Goal: Use online tool/utility

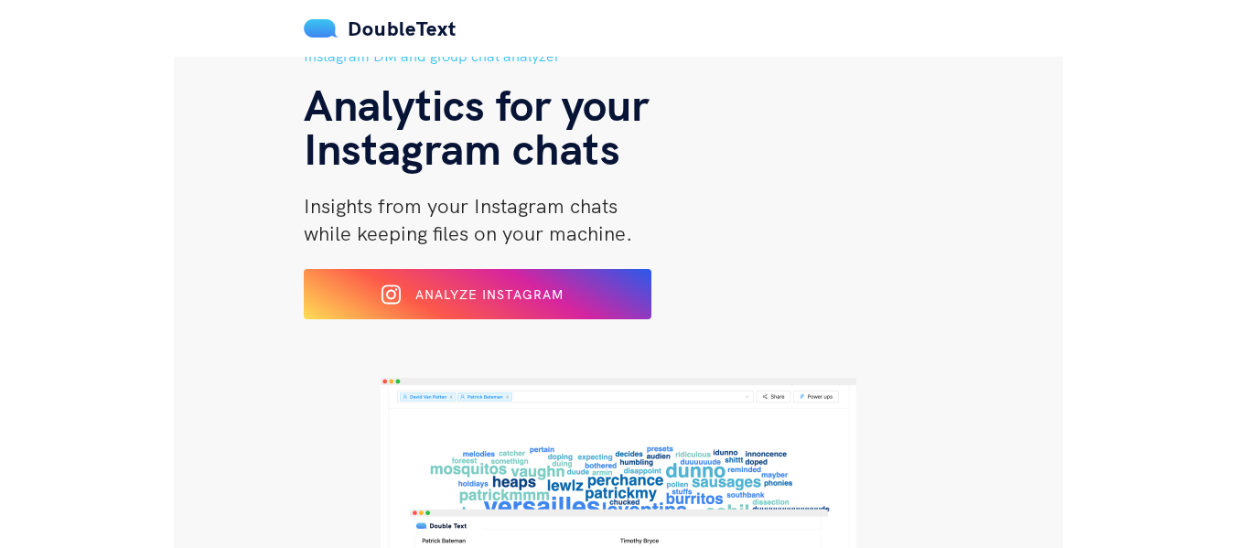
scroll to position [92, 0]
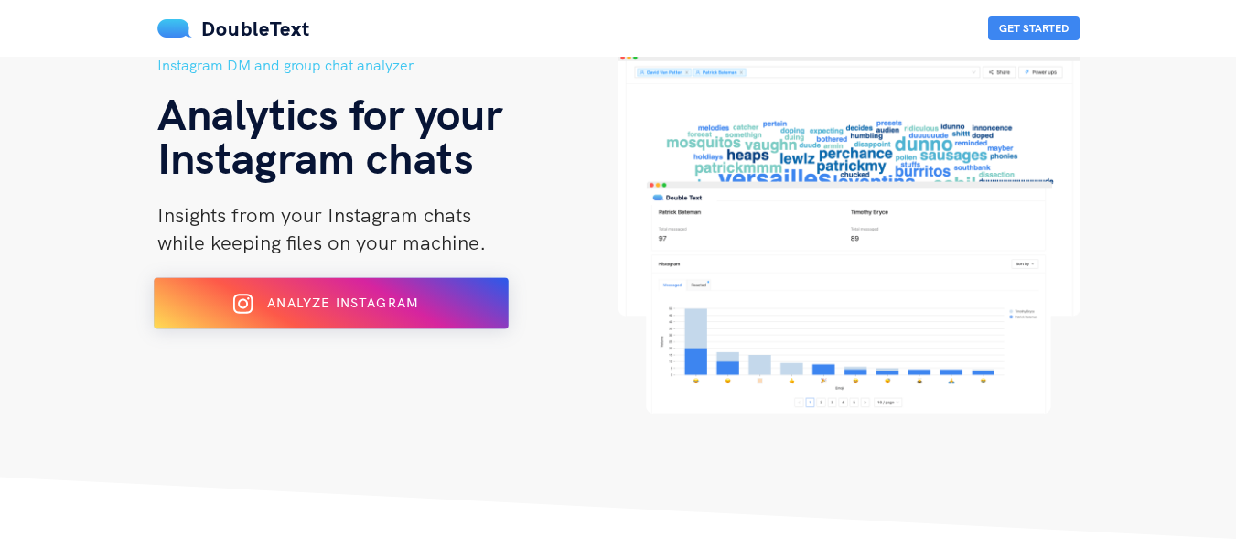
click at [277, 284] on button "Analyze Instagram" at bounding box center [331, 303] width 355 height 51
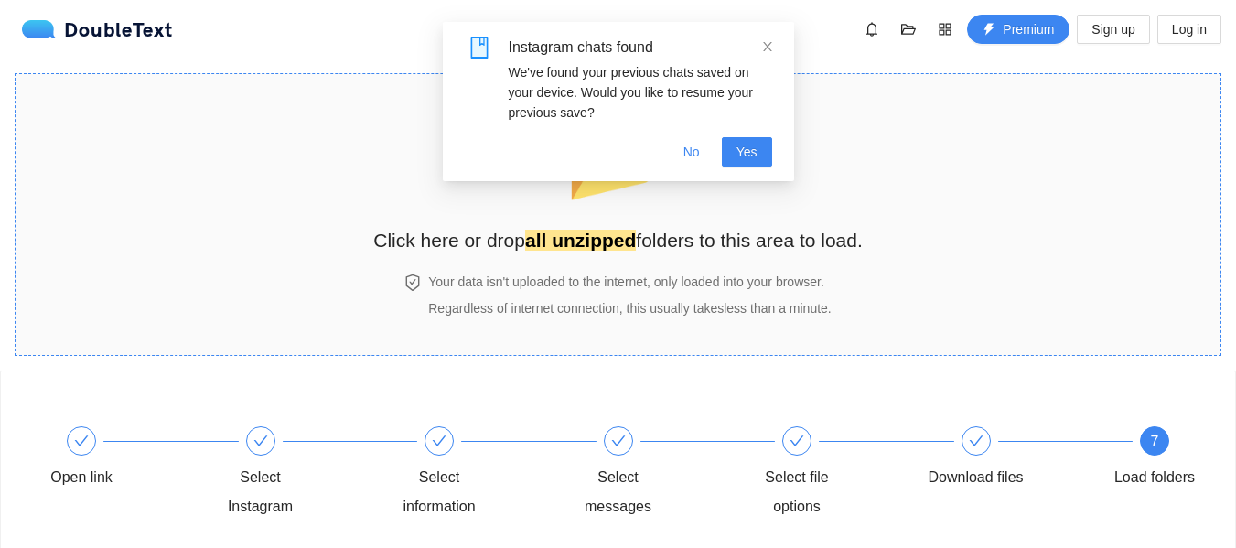
scroll to position [1, 0]
click at [647, 276] on h4 "Your data isn't uploaded to the internet, only loaded into your browser." at bounding box center [629, 281] width 402 height 20
click at [730, 236] on h2 "Click here or drop all unzipped folders to this area to load." at bounding box center [617, 239] width 489 height 30
click at [691, 158] on span "No" at bounding box center [691, 152] width 16 height 20
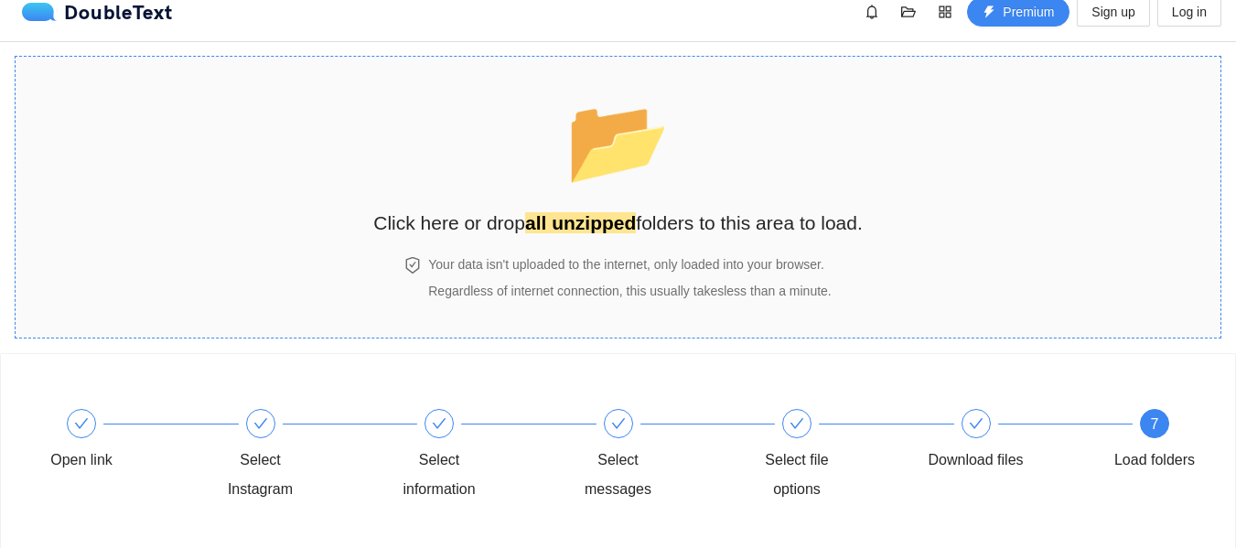
scroll to position [0, 0]
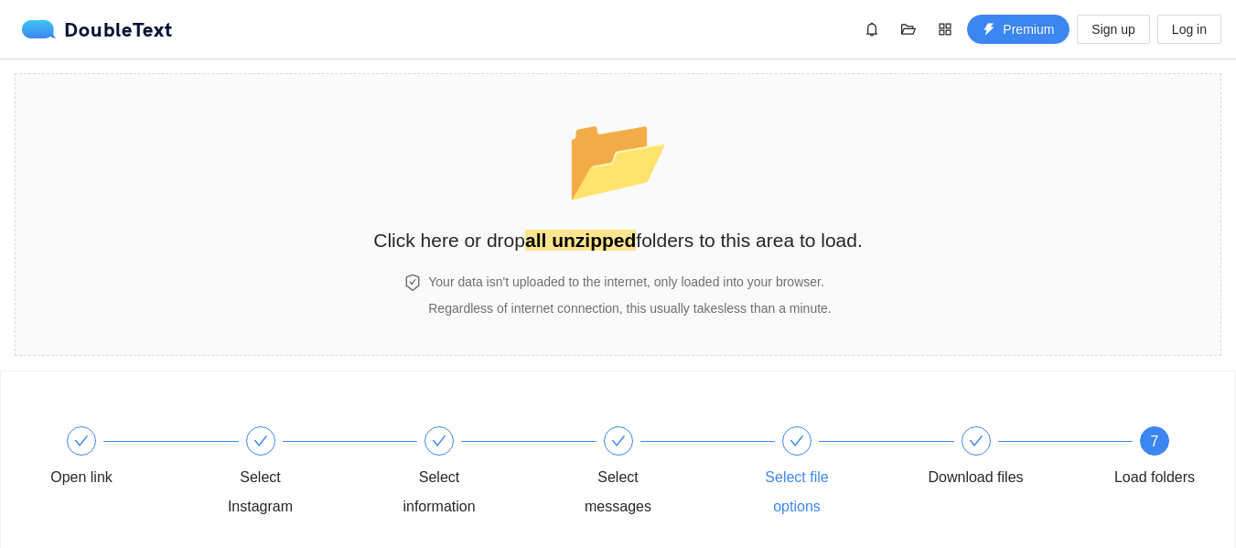
click at [841, 468] on div "Select file options" at bounding box center [797, 492] width 106 height 59
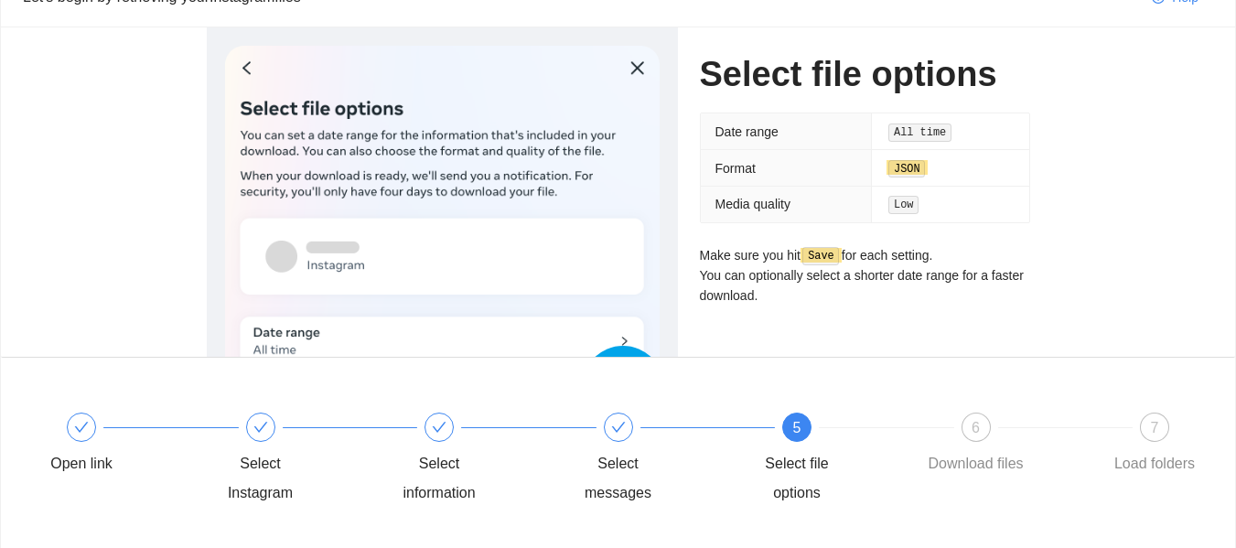
scroll to position [92, 0]
click at [476, 437] on div "Select information" at bounding box center [475, 459] width 179 height 95
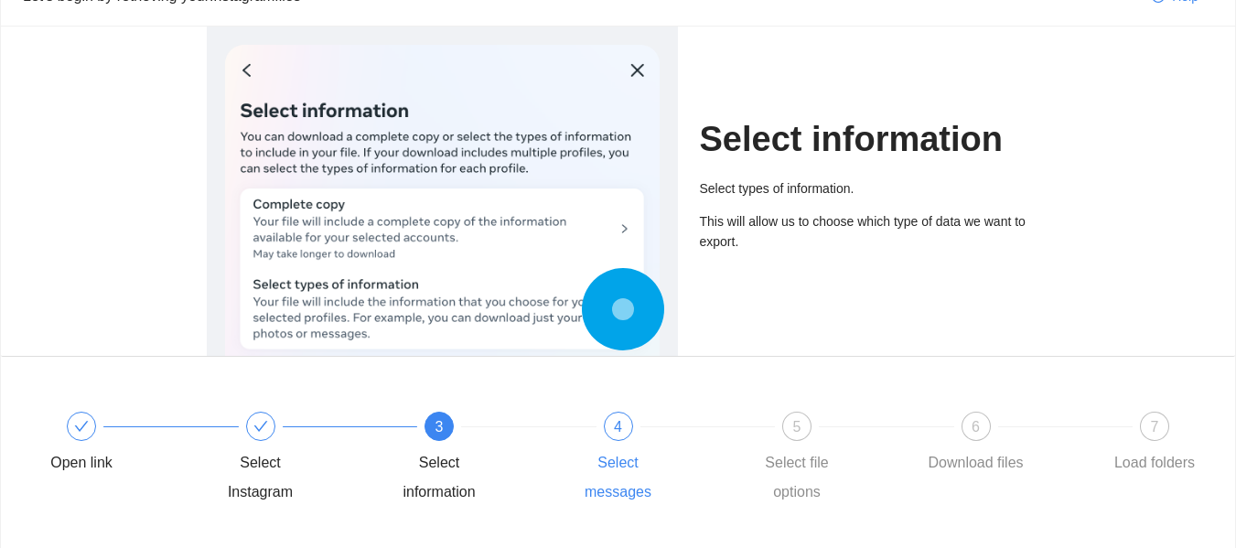
click at [623, 446] on div "4 Select messages" at bounding box center [654, 459] width 179 height 95
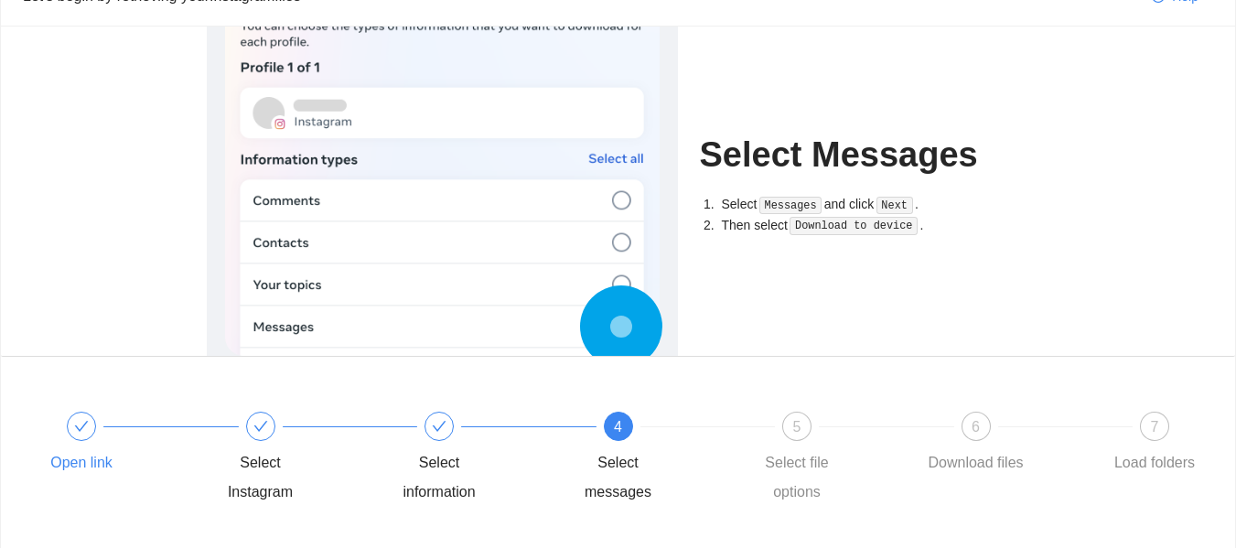
click at [108, 439] on div "Open link" at bounding box center [117, 445] width 179 height 66
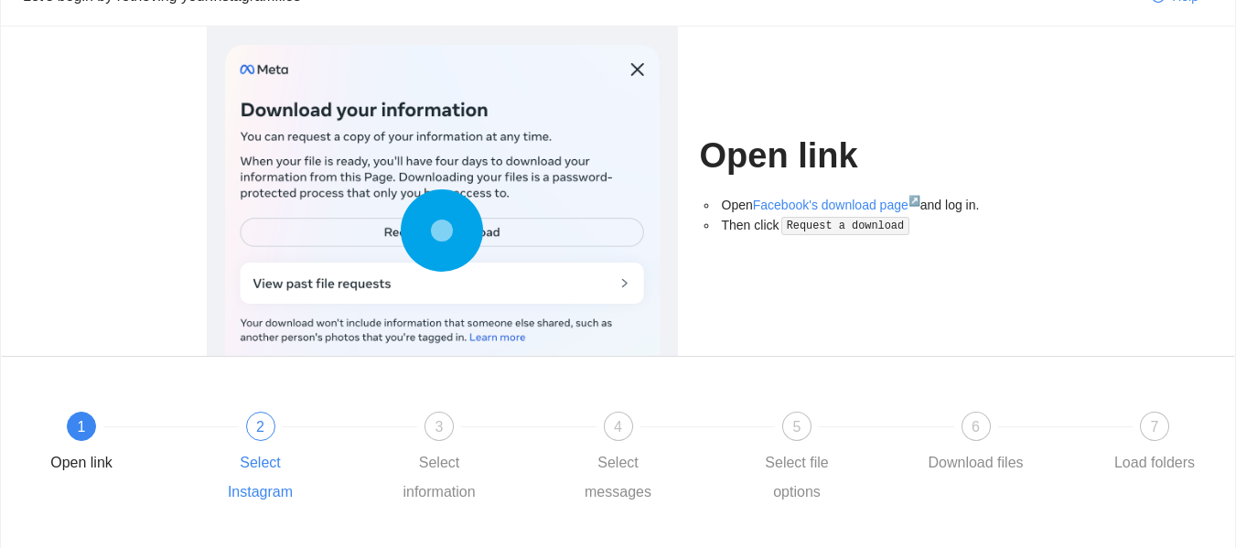
click at [267, 451] on div "Select Instagram" at bounding box center [261, 477] width 106 height 59
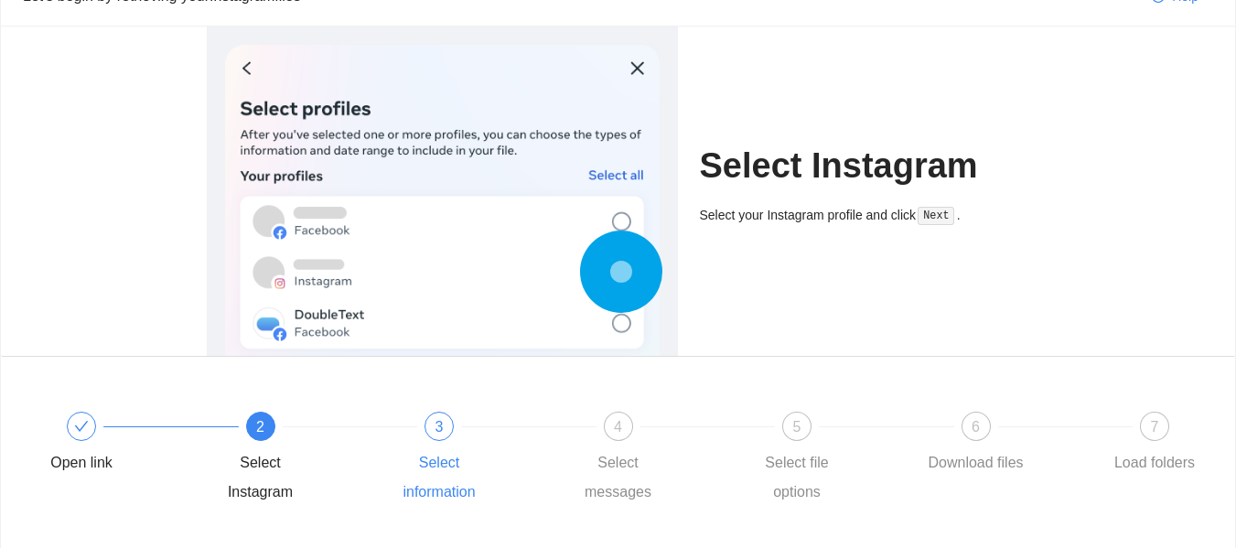
click at [413, 439] on div "3 Select information" at bounding box center [475, 459] width 179 height 95
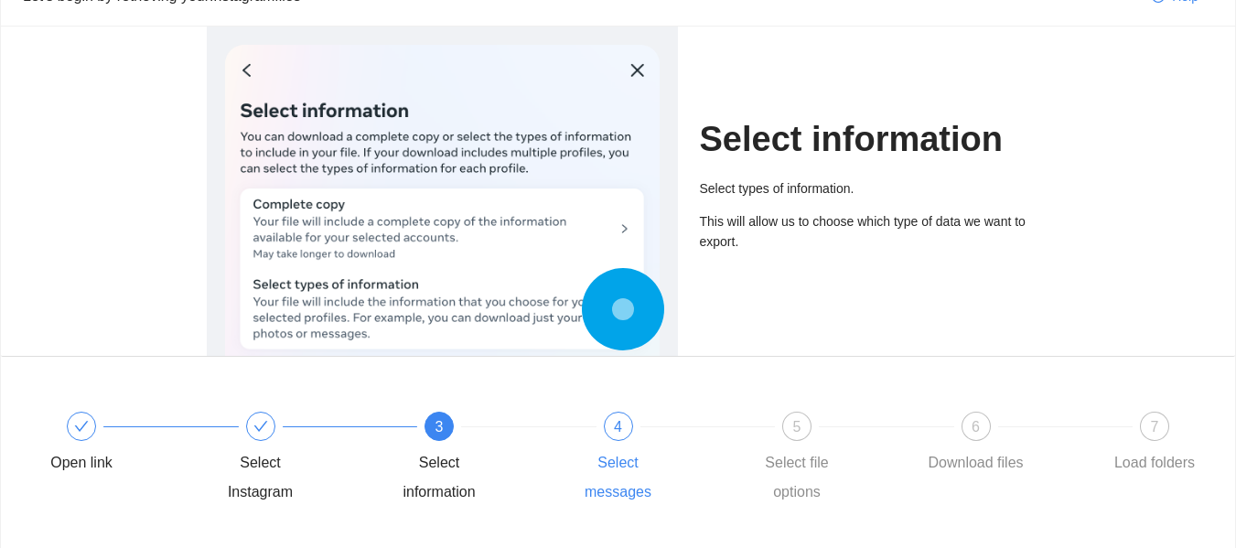
click at [582, 427] on div "4 Select messages" at bounding box center [654, 459] width 179 height 95
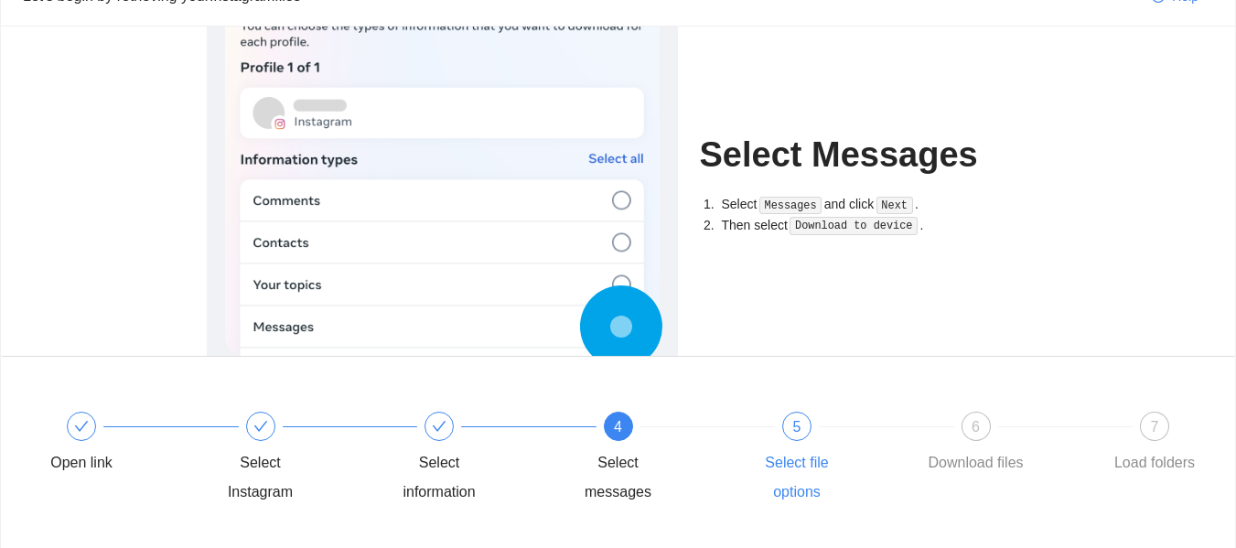
click at [773, 425] on div "5 Select file options" at bounding box center [833, 459] width 179 height 95
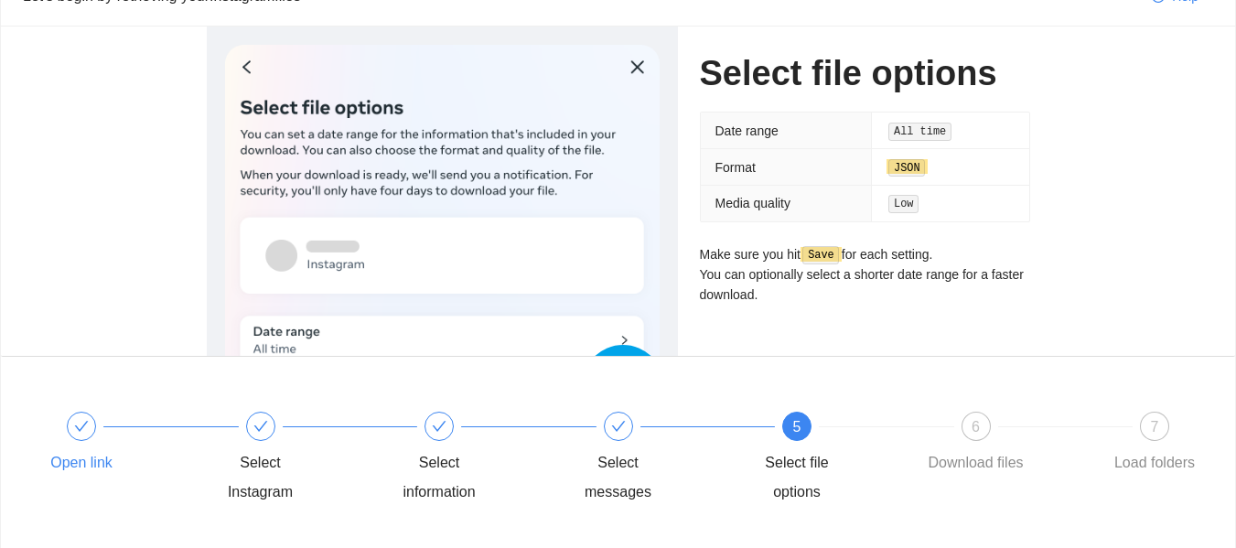
click at [129, 428] on div at bounding box center [170, 426] width 179 height 7
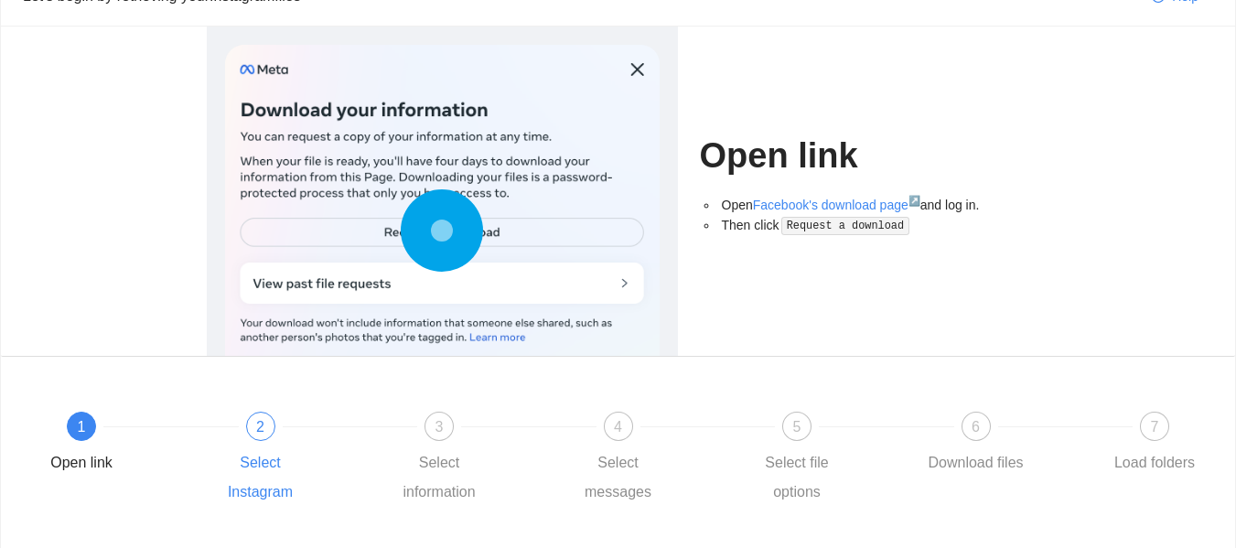
click at [253, 418] on div "2" at bounding box center [260, 426] width 29 height 29
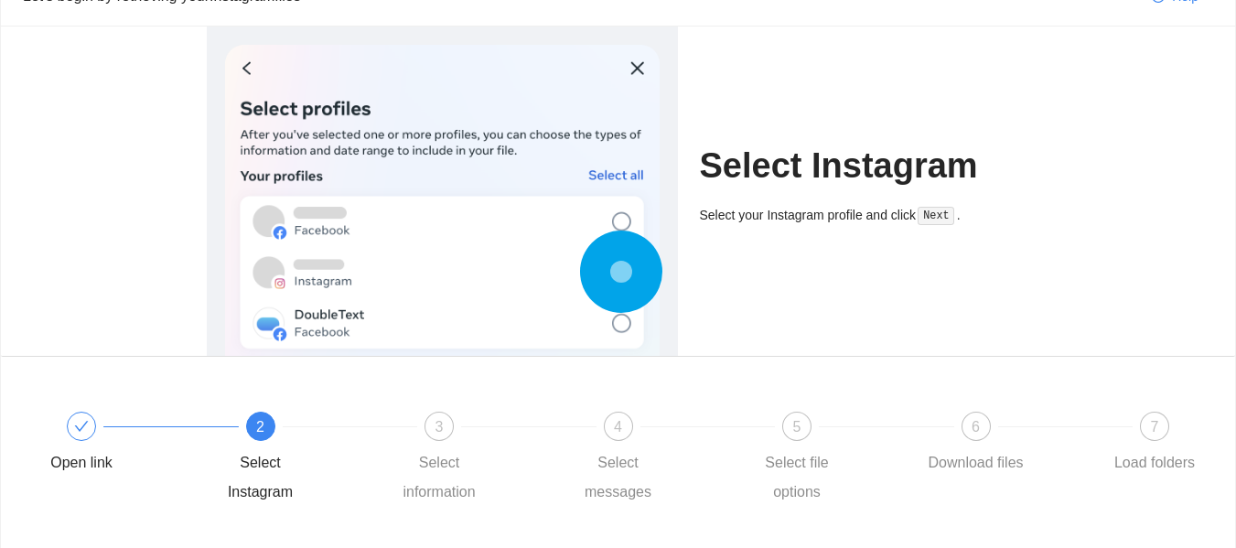
click at [362, 454] on div "2 Select Instagram" at bounding box center [297, 459] width 179 height 95
click at [409, 443] on div "3 Select information" at bounding box center [475, 459] width 179 height 95
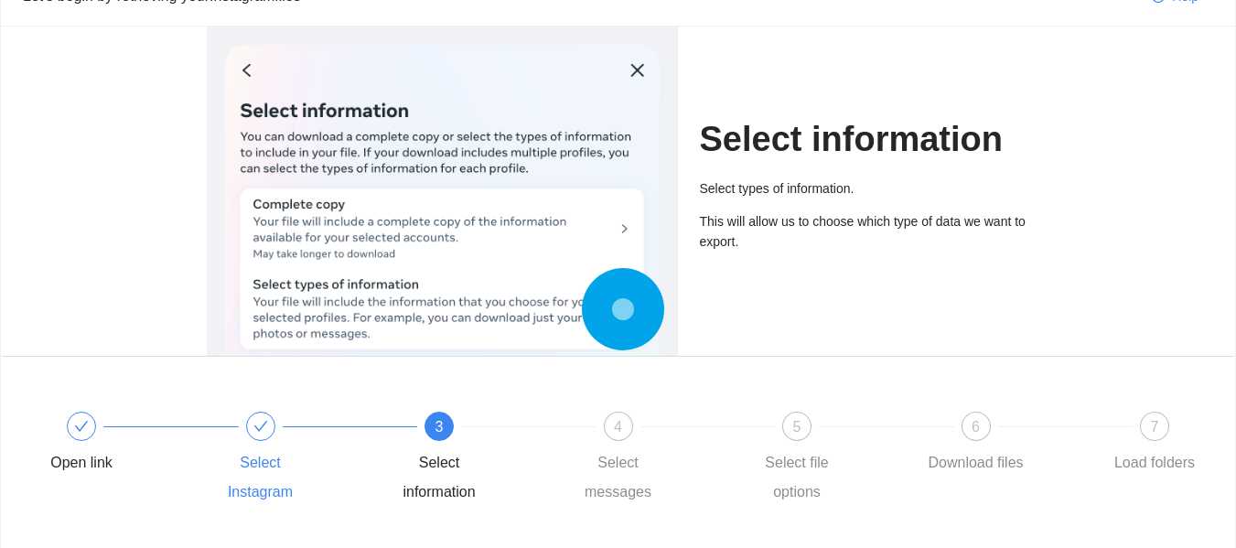
click at [235, 504] on div "Select Instagram" at bounding box center [261, 477] width 106 height 59
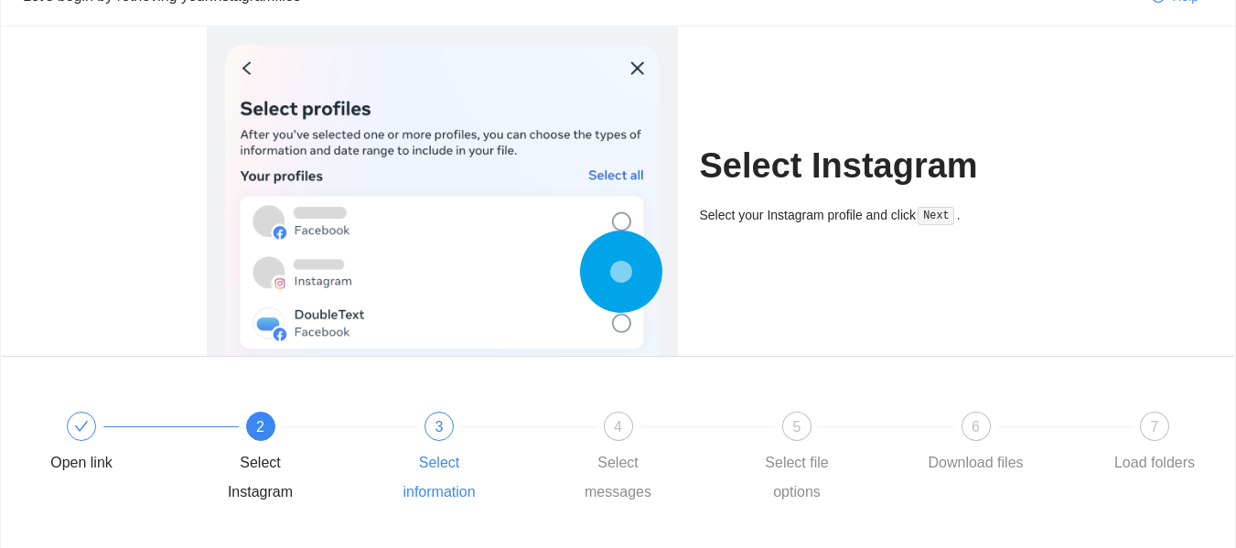
click at [447, 432] on div "3" at bounding box center [438, 426] width 29 height 29
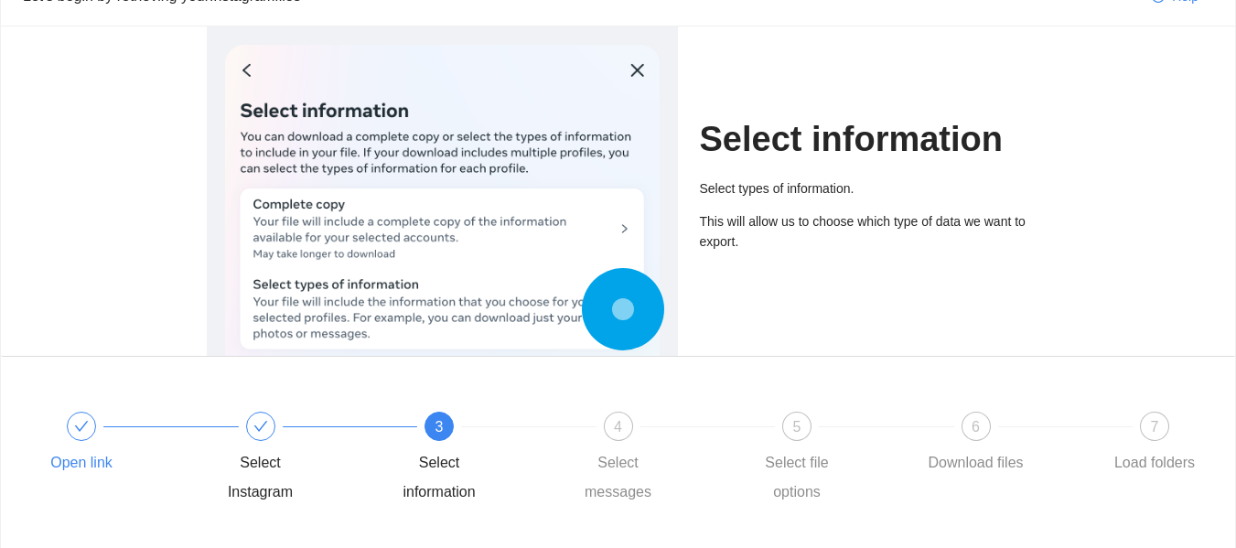
click at [93, 420] on div at bounding box center [81, 426] width 29 height 29
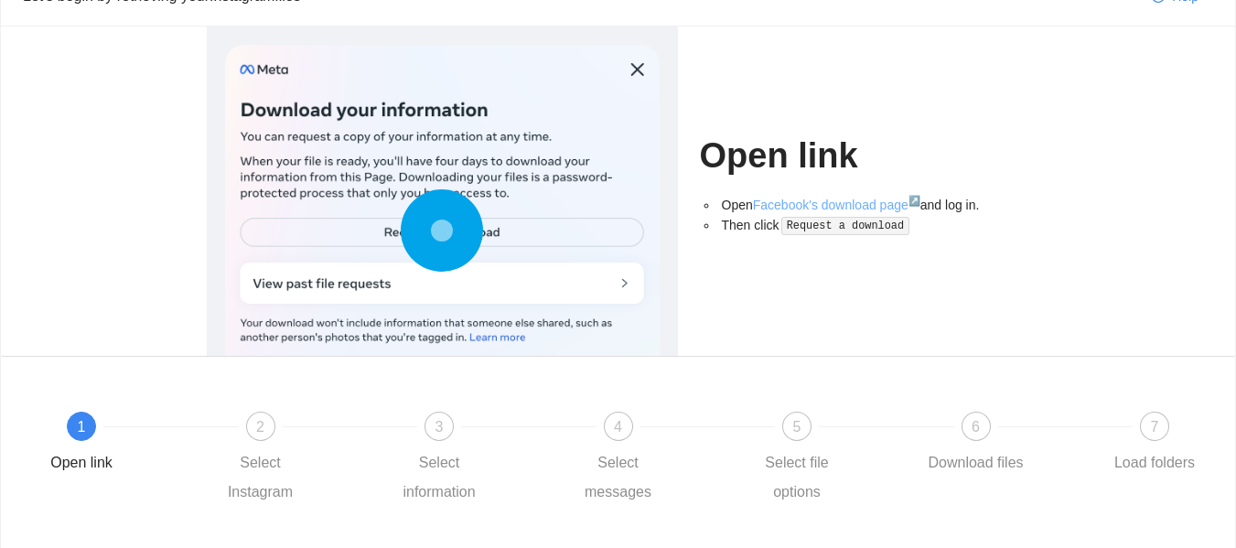
click at [810, 204] on link "Facebook's download page ↗" at bounding box center [836, 205] width 167 height 15
click at [262, 422] on span "2" at bounding box center [260, 427] width 8 height 16
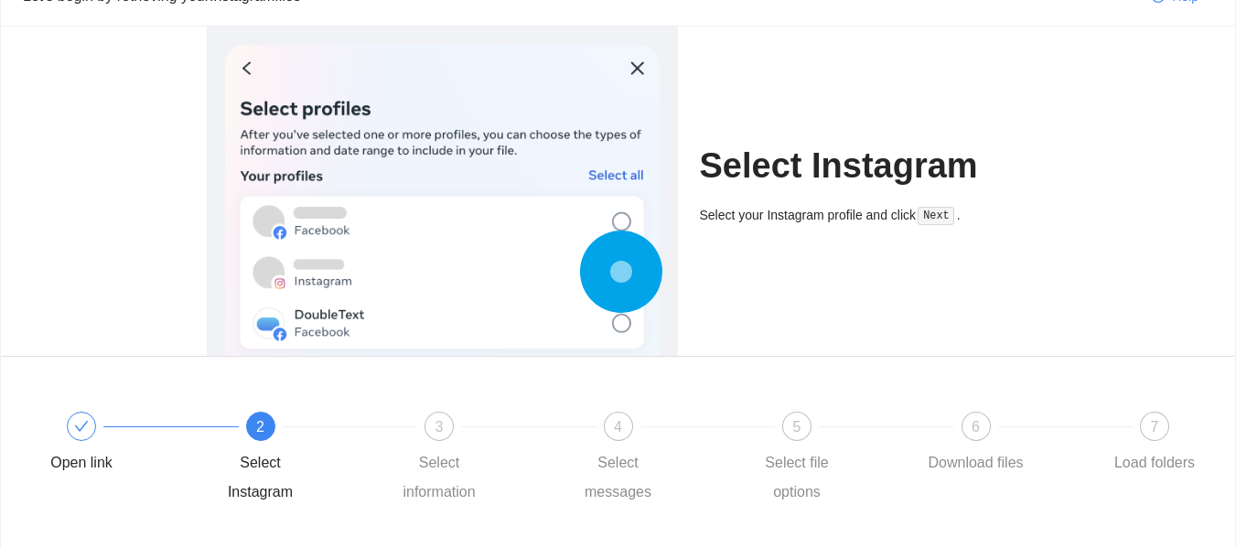
scroll to position [220, 0]
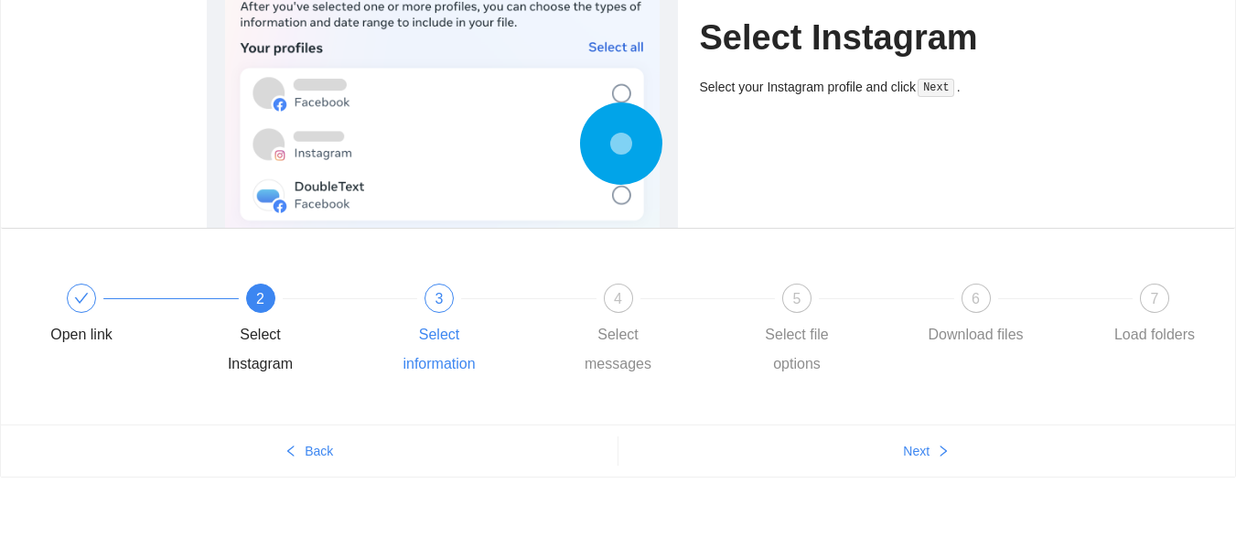
click at [443, 294] on div at bounding box center [528, 297] width 179 height 7
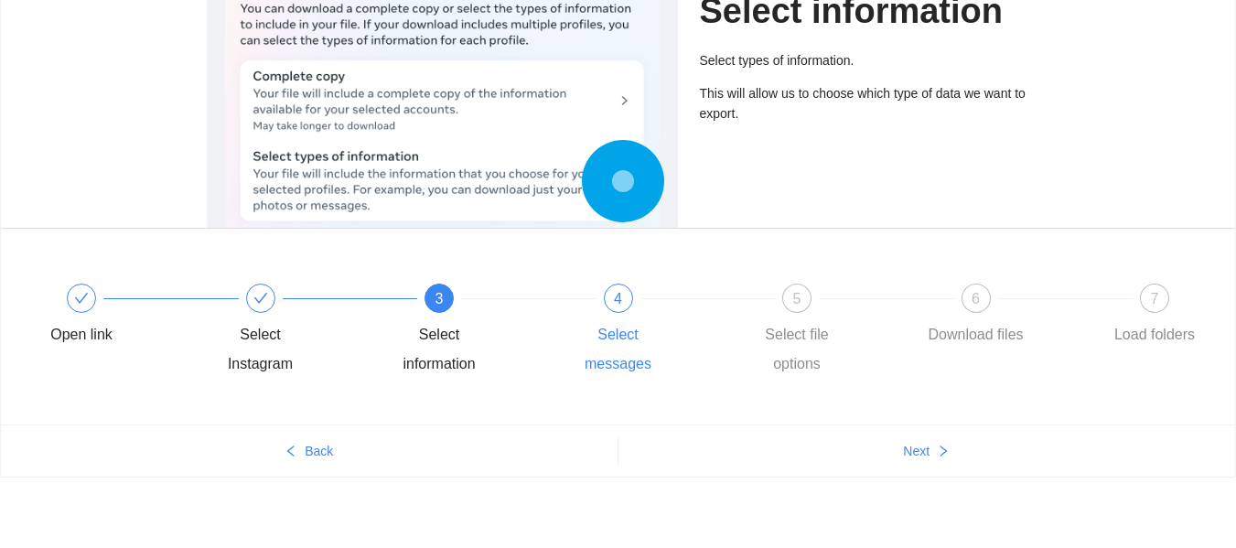
click at [618, 318] on div "4 Select messages" at bounding box center [654, 331] width 179 height 95
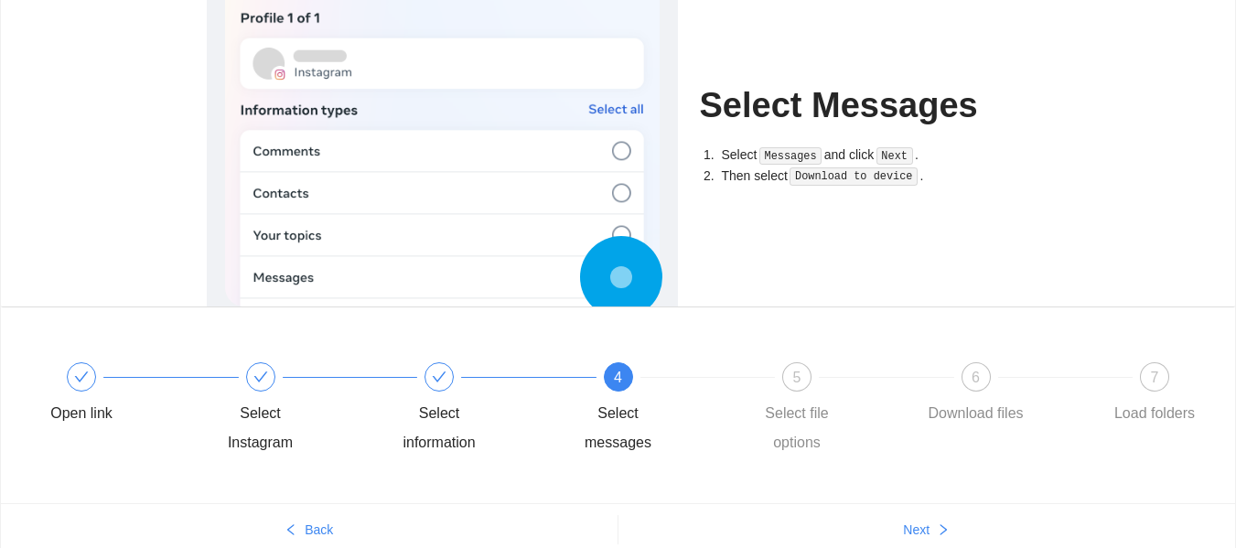
scroll to position [138, 0]
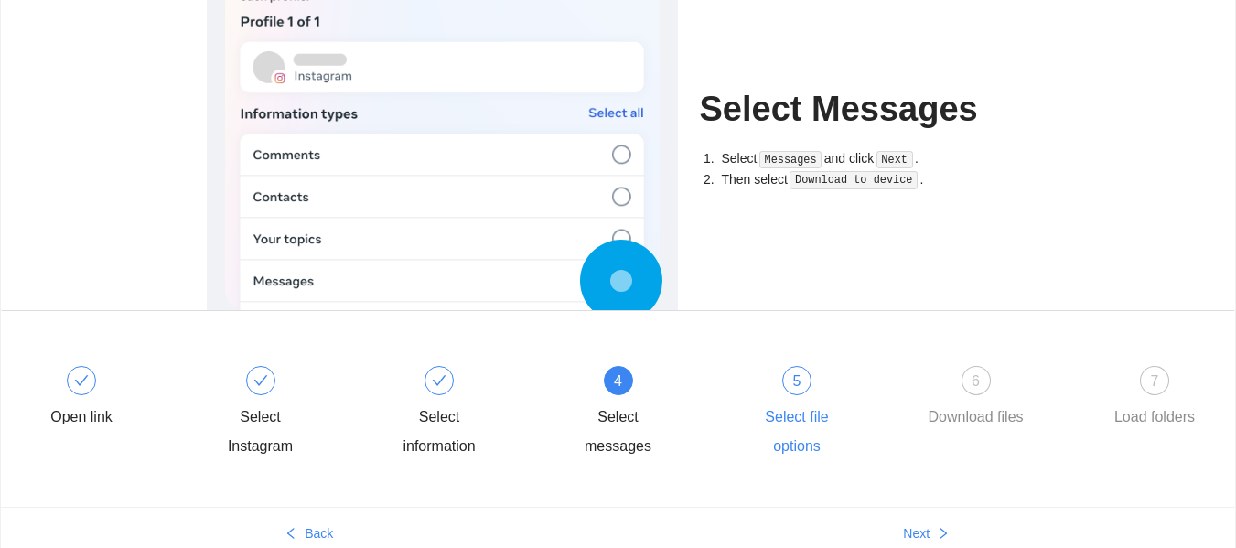
click at [752, 417] on div "Select file options" at bounding box center [797, 431] width 106 height 59
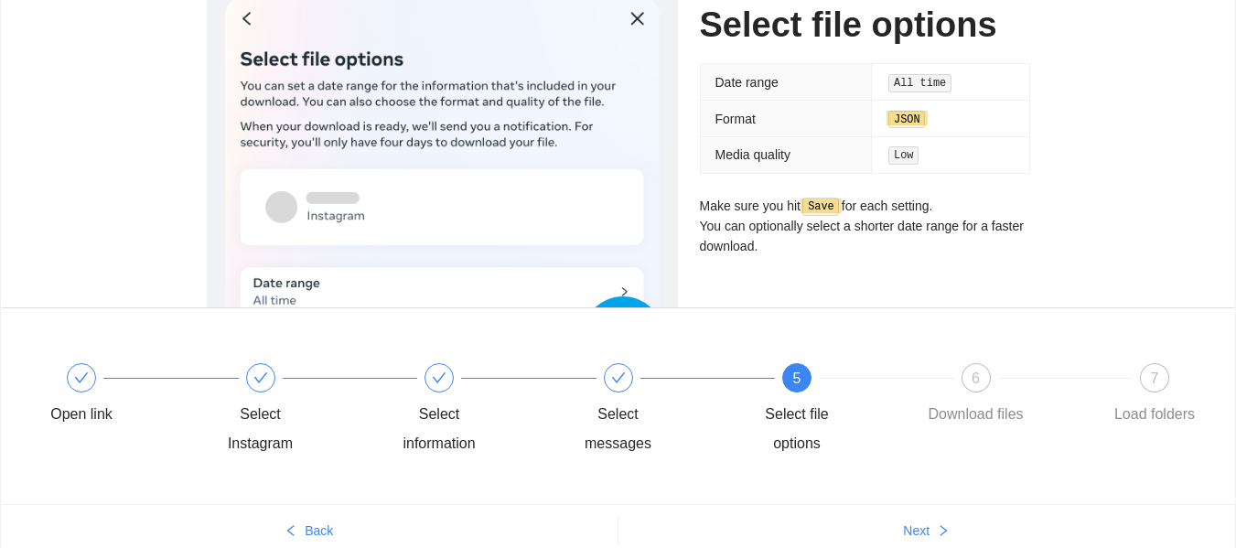
scroll to position [144, 0]
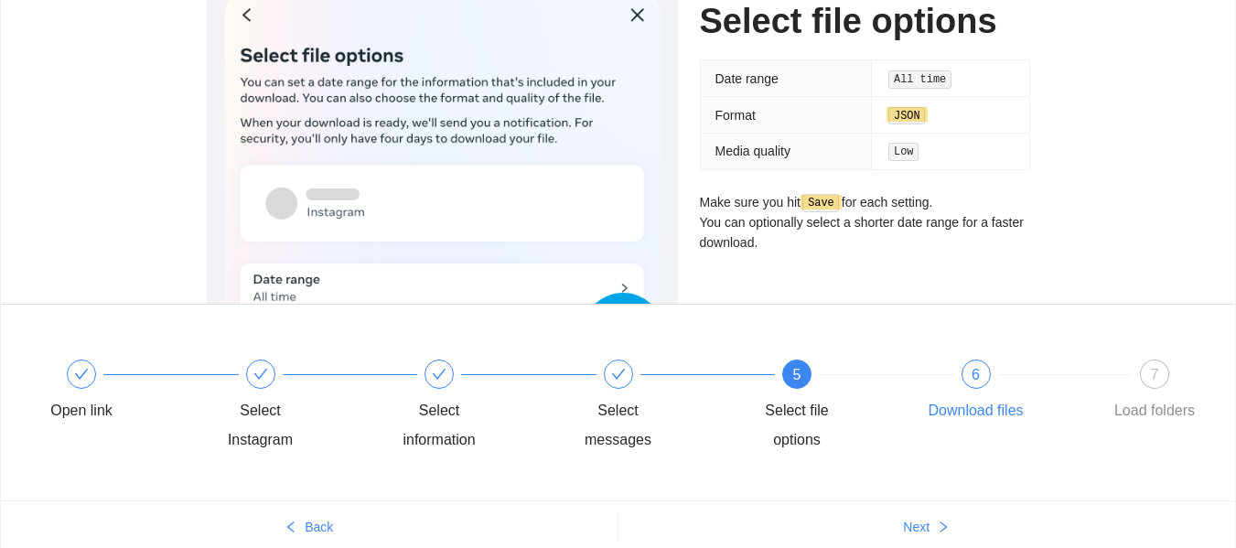
click at [984, 381] on div "6" at bounding box center [975, 373] width 29 height 29
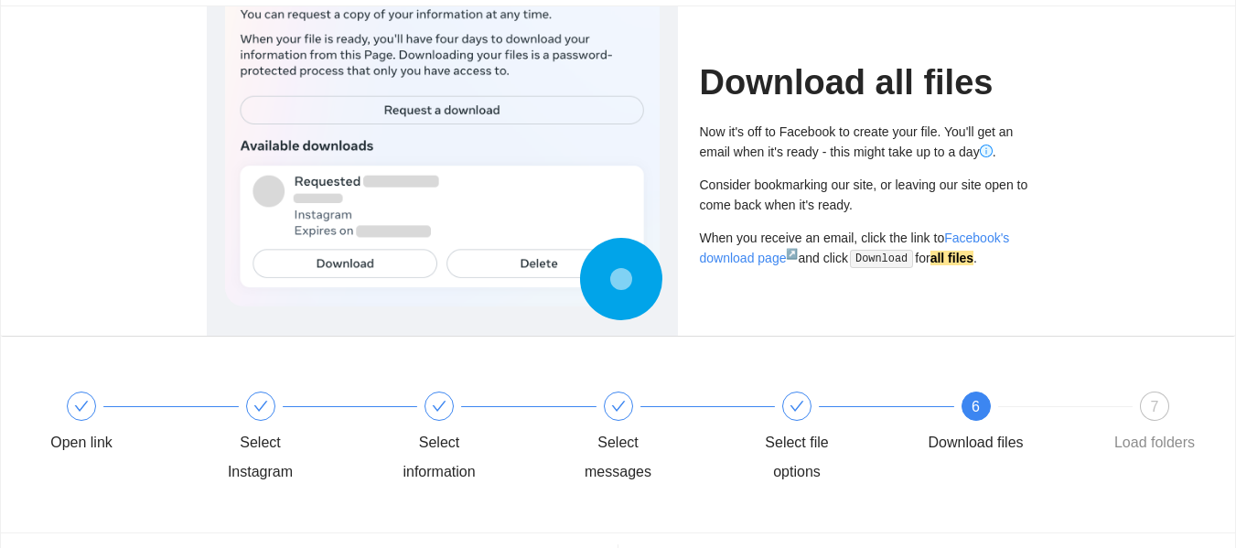
scroll to position [111, 0]
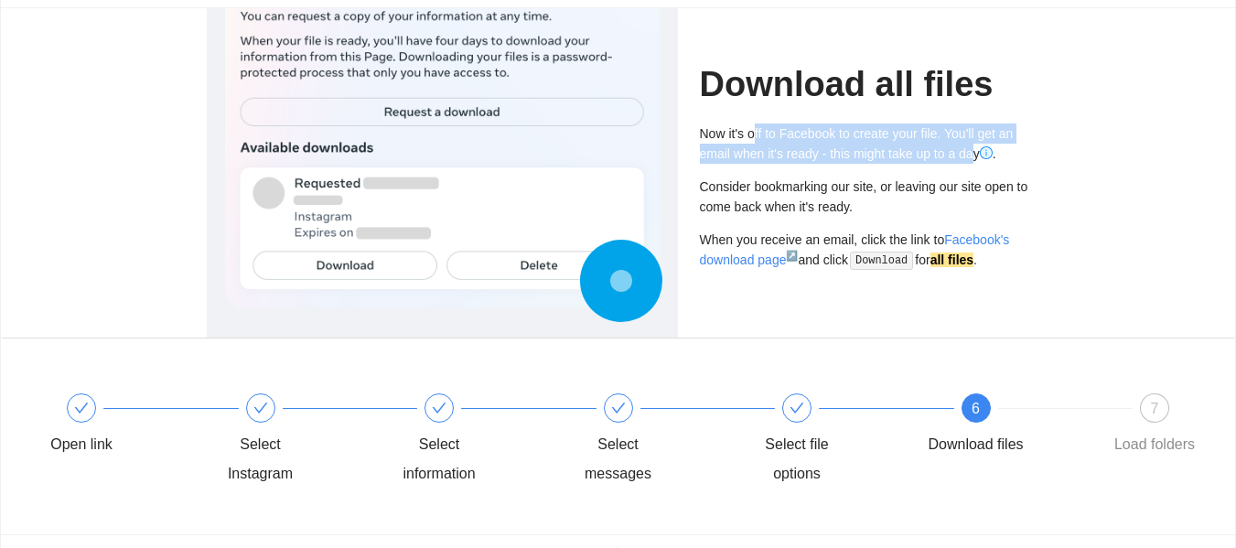
drag, startPoint x: 754, startPoint y: 129, endPoint x: 976, endPoint y: 156, distance: 223.9
click at [976, 156] on div "Now it's off to Facebook to create your file. You'll get an email when it's rea…" at bounding box center [865, 143] width 330 height 40
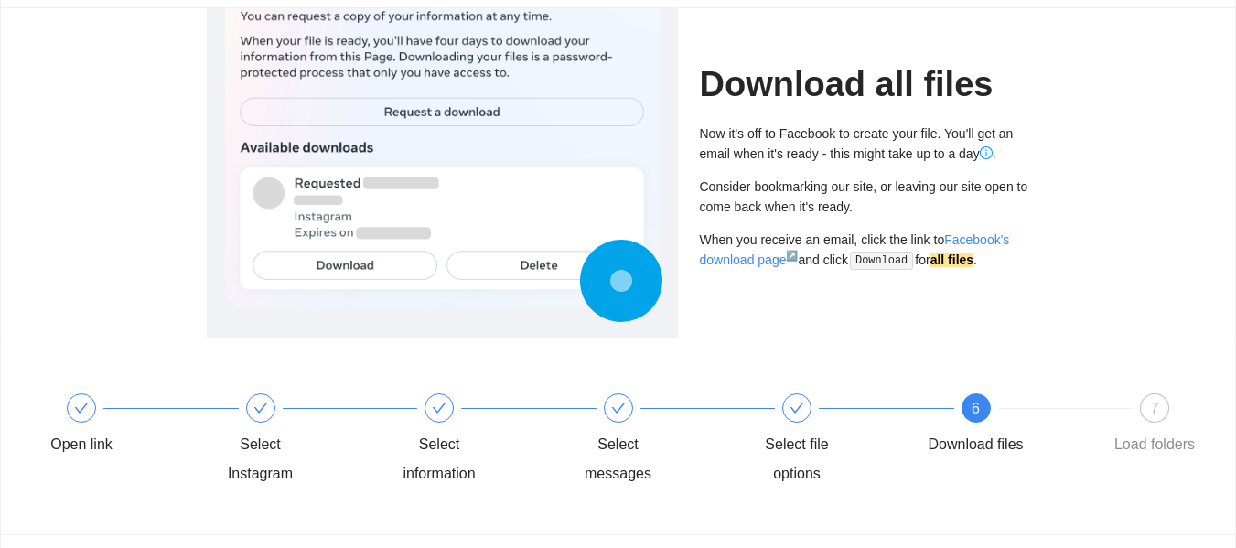
click at [868, 189] on div "Consider bookmarking our site, or leaving our site open to come back when it's …" at bounding box center [865, 197] width 330 height 40
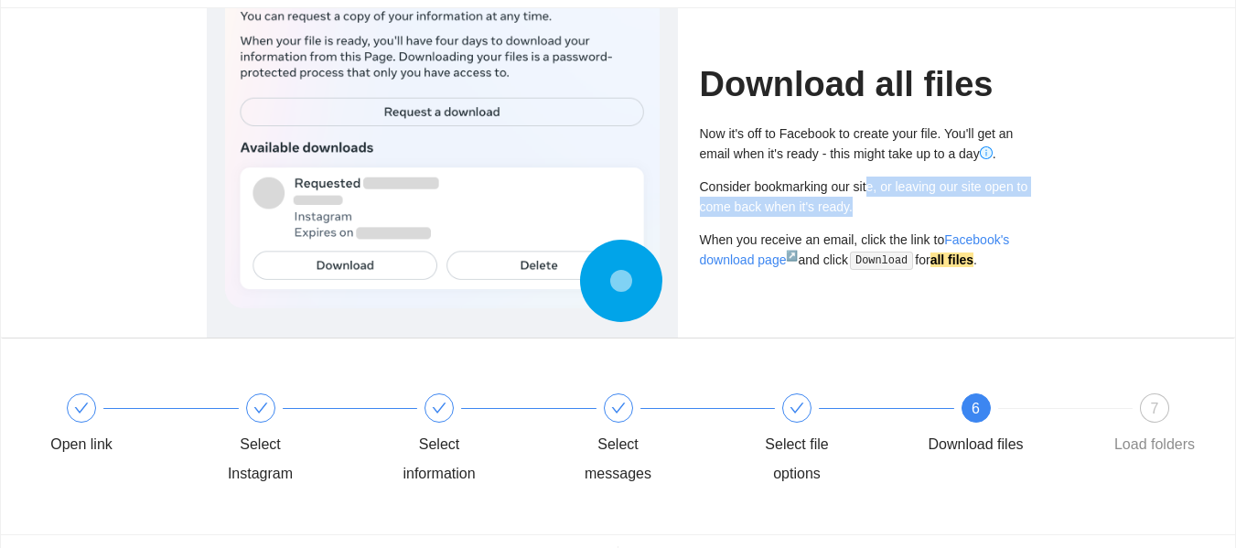
drag, startPoint x: 868, startPoint y: 203, endPoint x: 868, endPoint y: 185, distance: 18.3
click at [868, 185] on div "Consider bookmarking our site, or leaving our site open to come back when it's …" at bounding box center [865, 197] width 330 height 40
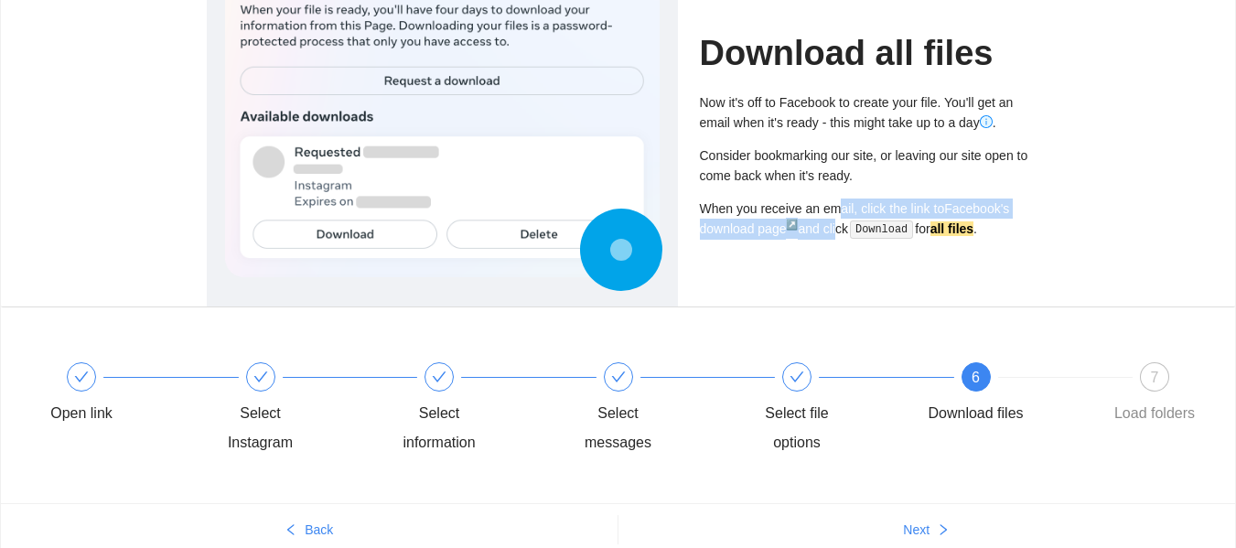
drag, startPoint x: 833, startPoint y: 188, endPoint x: 836, endPoint y: 231, distance: 43.1
click at [836, 231] on div "Now it's off to Facebook to create your file. You'll get an email when it's rea…" at bounding box center [865, 165] width 330 height 147
click at [836, 231] on div "When you receive an email, click the link to Facebook's download page ↗ and cli…" at bounding box center [865, 218] width 330 height 41
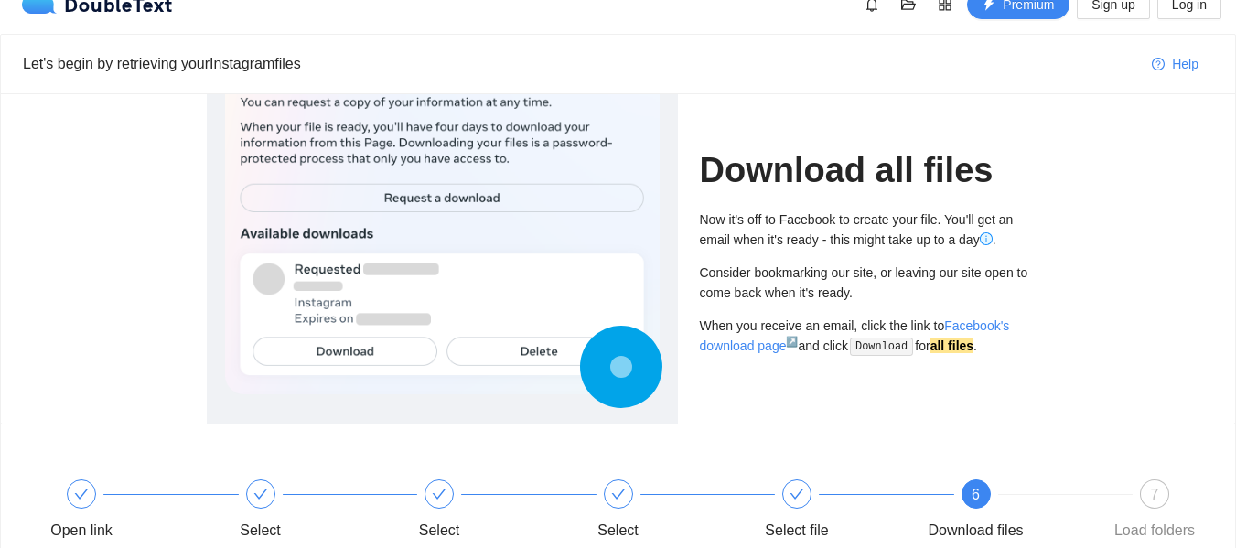
scroll to position [0, 0]
